Goal: Information Seeking & Learning: Learn about a topic

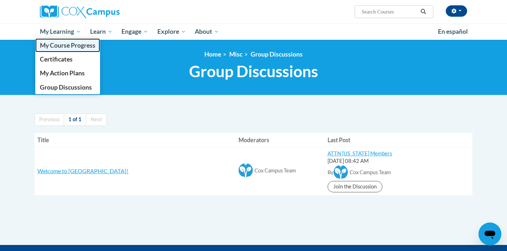
click at [54, 47] on span "My Course Progress" at bounding box center [68, 45] width 56 height 7
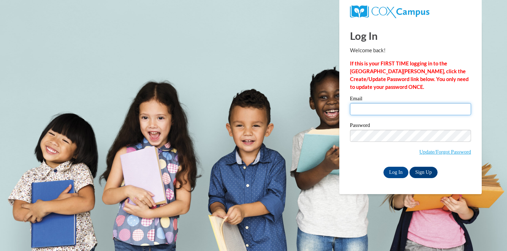
click at [411, 112] on input "Email" at bounding box center [410, 109] width 121 height 12
type input "chdelkamp@gmail.com"
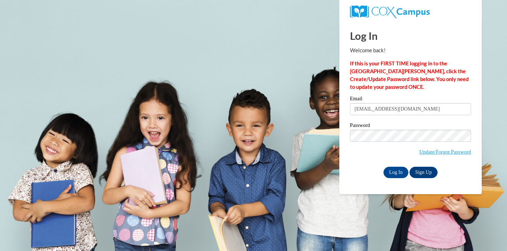
click at [412, 126] on label "Password" at bounding box center [410, 126] width 121 height 7
click at [398, 172] on input "Log In" at bounding box center [395, 172] width 25 height 11
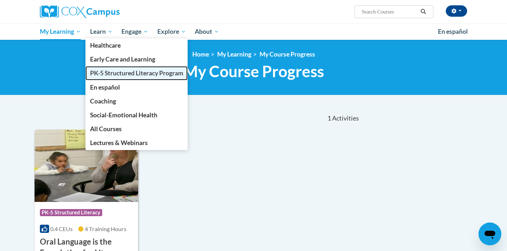
click at [130, 74] on span "PK-5 Structured Literacy Program" at bounding box center [136, 72] width 93 height 7
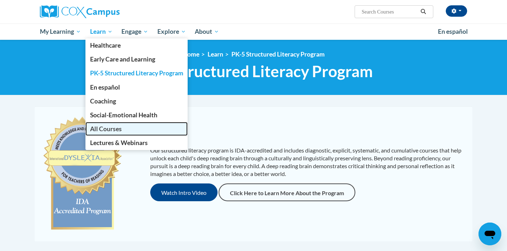
click at [116, 127] on span "All Courses" at bounding box center [106, 128] width 32 height 7
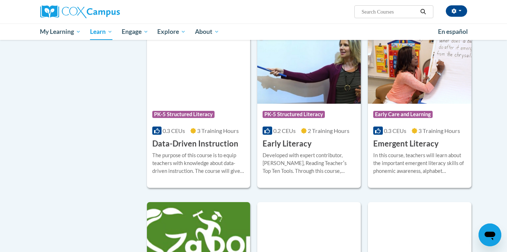
scroll to position [691, 0]
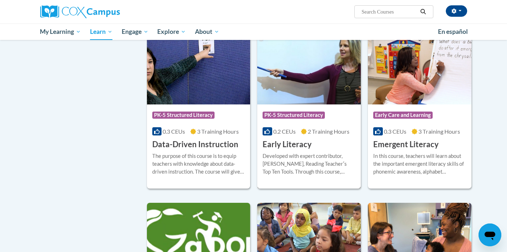
click at [317, 167] on div "Developed with expert contributor, Dr. Deborah Glaser, Reading Teacherʹs Top Te…" at bounding box center [309, 163] width 93 height 23
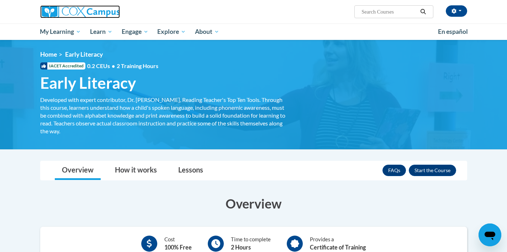
click at [73, 16] on img at bounding box center [80, 11] width 80 height 13
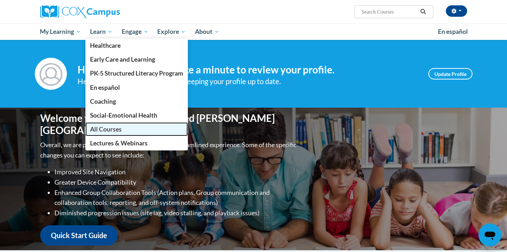
click at [134, 126] on link "All Courses" at bounding box center [136, 129] width 102 height 14
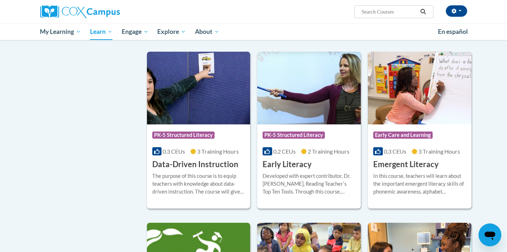
scroll to position [671, 0]
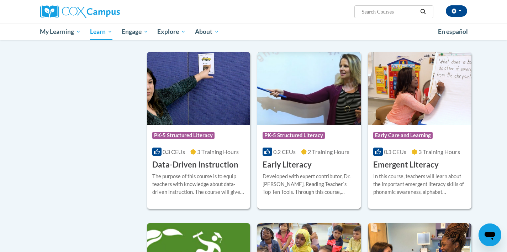
click at [314, 139] on span "PK-5 Structured Literacy" at bounding box center [294, 135] width 62 height 7
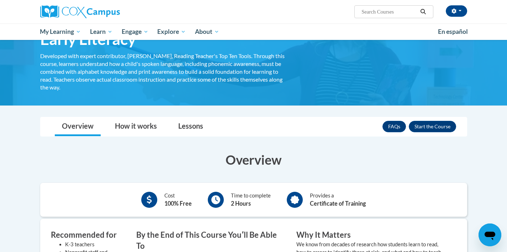
scroll to position [43, 0]
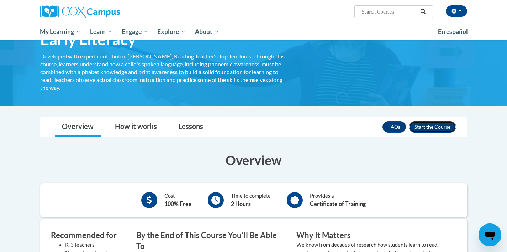
click at [427, 125] on button "Enroll" at bounding box center [432, 126] width 47 height 11
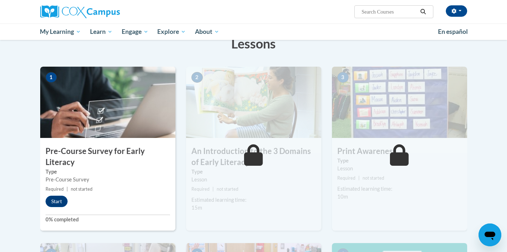
scroll to position [126, 0]
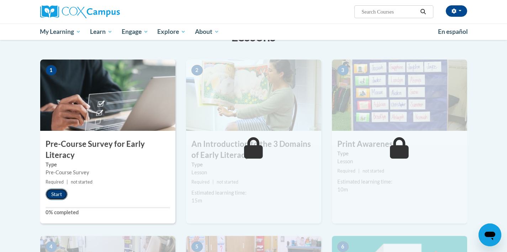
click at [59, 193] on button "Start" at bounding box center [57, 193] width 22 height 11
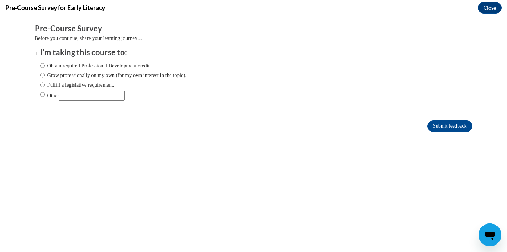
scroll to position [0, 0]
click at [46, 95] on label "Other" at bounding box center [82, 95] width 84 height 10
click at [45, 95] on input "Other" at bounding box center [42, 94] width 5 height 8
radio input "true"
click at [446, 121] on input "Submit feedback" at bounding box center [449, 125] width 45 height 11
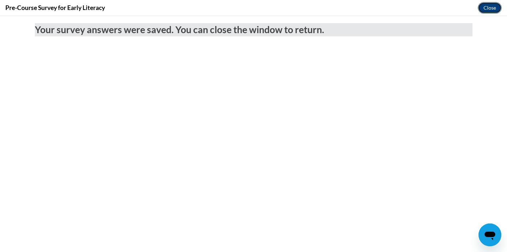
click at [490, 4] on button "Close" at bounding box center [490, 7] width 24 height 11
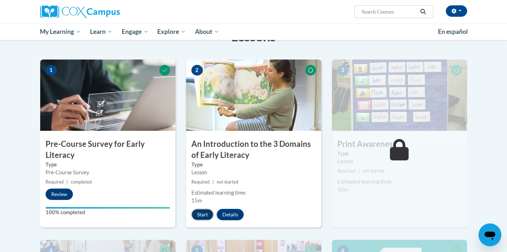
click at [200, 217] on button "Start" at bounding box center [202, 214] width 22 height 11
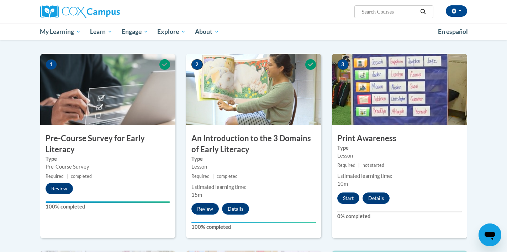
scroll to position [130, 0]
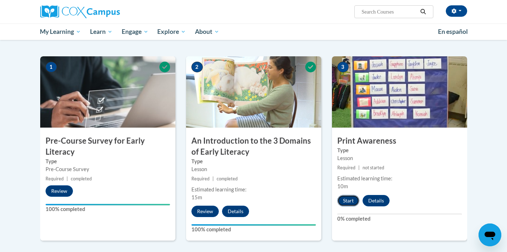
click at [348, 200] on button "Start" at bounding box center [348, 200] width 22 height 11
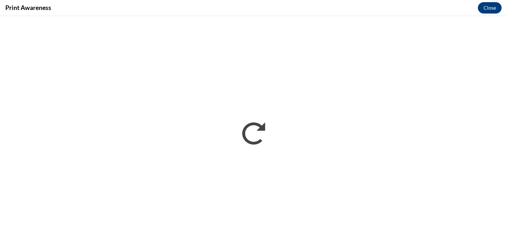
scroll to position [0, 0]
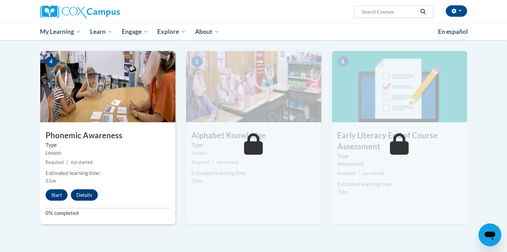
scroll to position [330, 0]
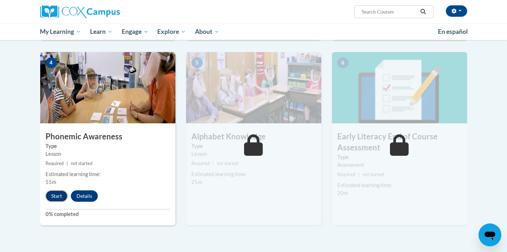
click at [57, 197] on button "Start" at bounding box center [57, 195] width 22 height 11
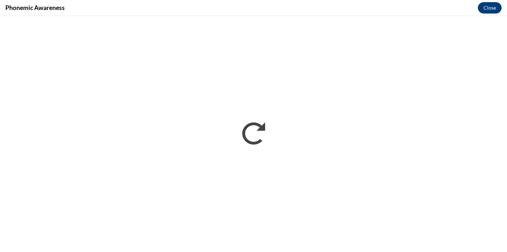
scroll to position [0, 0]
